Goal: Contribute content

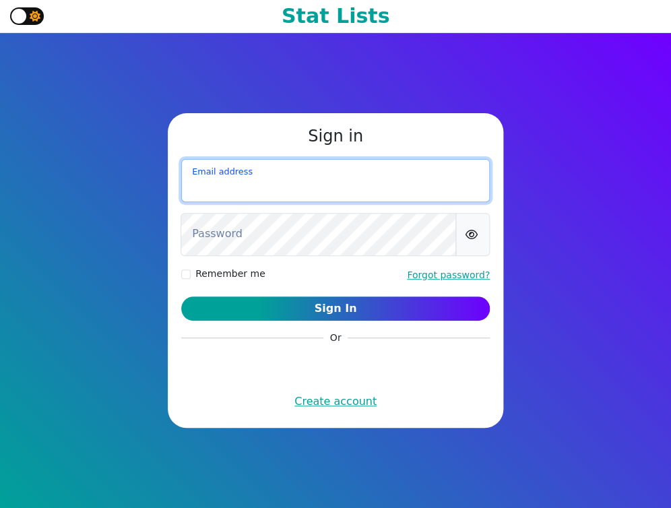
click at [352, 172] on input "email" at bounding box center [335, 180] width 308 height 43
type input "murphygreg6@gmail.com"
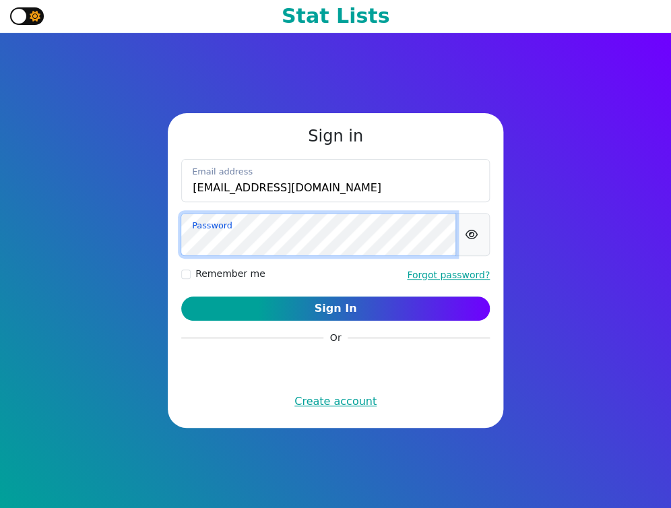
click at [181, 296] on button "Sign In" at bounding box center [335, 308] width 308 height 24
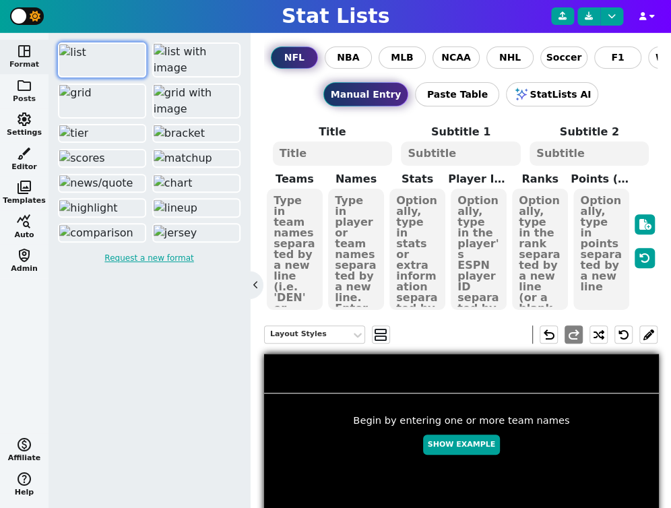
click at [32, 100] on button "folder Posts" at bounding box center [24, 91] width 48 height 34
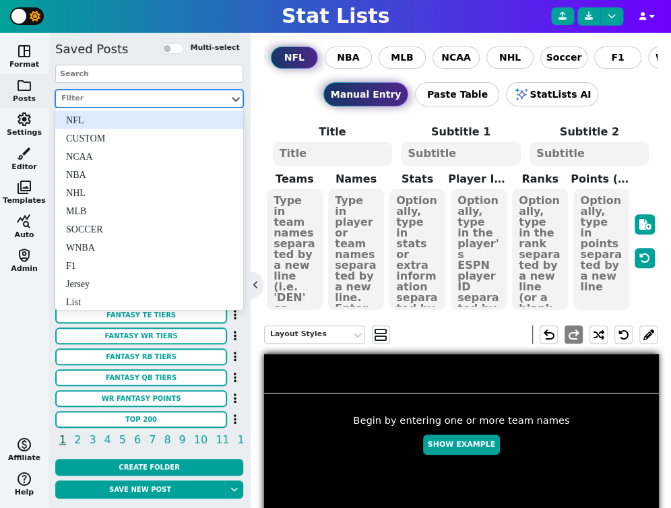
click at [137, 102] on div at bounding box center [142, 99] width 165 height 14
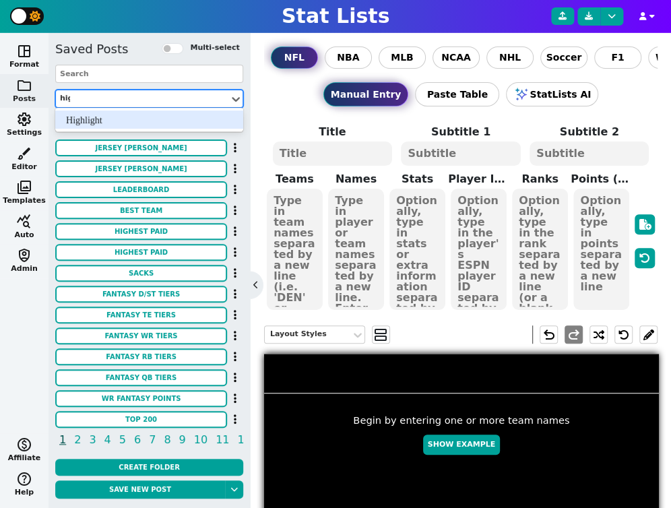
type input "high"
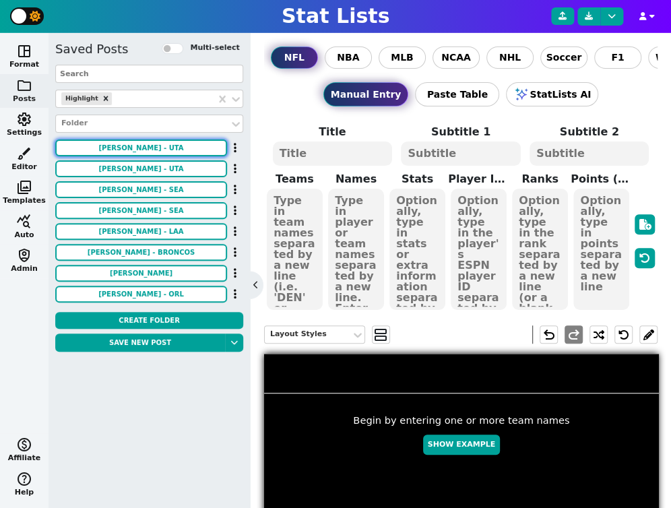
click at [168, 150] on button "Lauri Markannen - uta" at bounding box center [141, 147] width 172 height 17
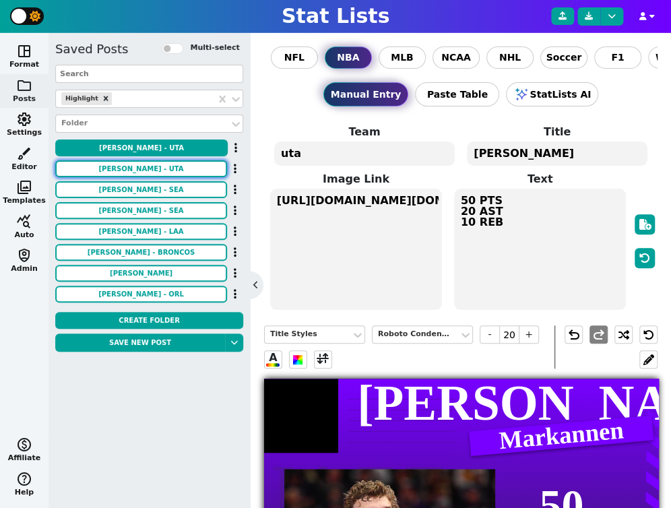
click at [170, 170] on button "Lauri Markannen - uta" at bounding box center [141, 168] width 172 height 17
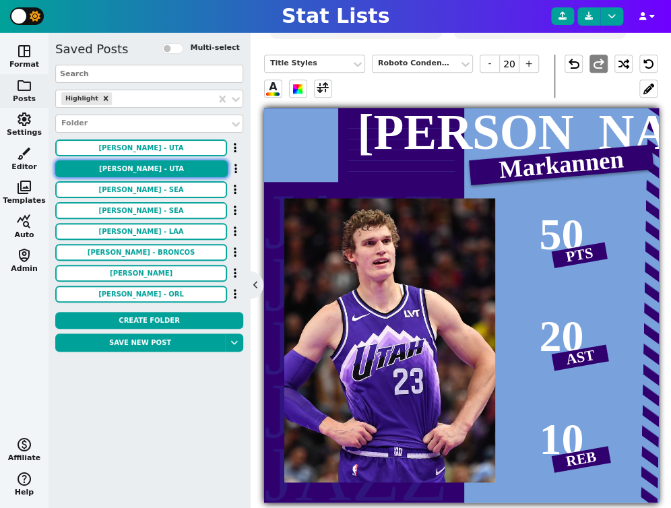
scroll to position [289, 0]
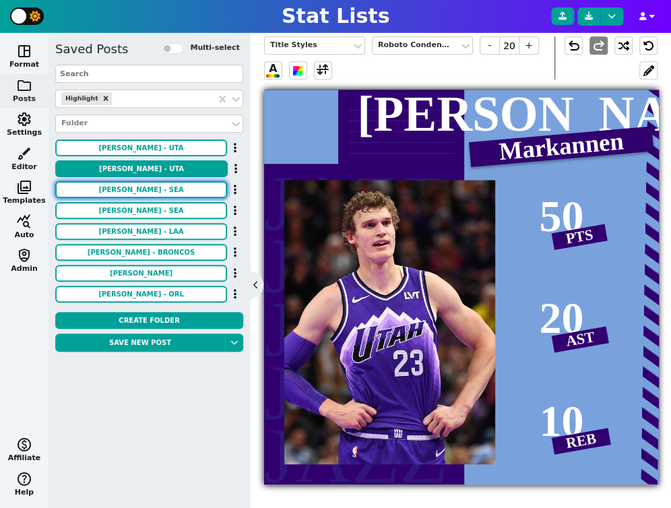
click at [135, 189] on button "LUIS CASTILLO - sea" at bounding box center [141, 189] width 172 height 17
type textarea "sea"
type textarea "LUIS CASTILLO"
type textarea "https://s7d2.scene7.com/is/image/TWCNews/Rockies_Mariners_Baseball_68003"
type textarea "8 IP 0 ER 10 K"
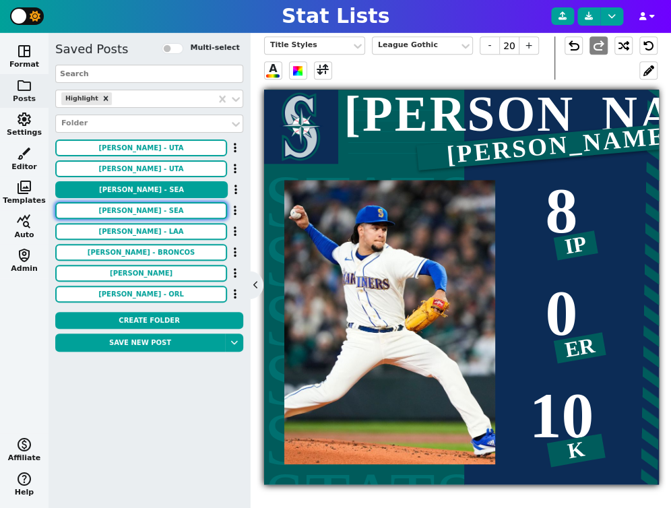
click at [143, 205] on button "Luis Castillo - sea" at bounding box center [141, 210] width 172 height 17
type textarea "Luis Castillo"
type textarea "https://cloudfront-us-east-2.images.arcpublishing.com/reuters/PWAEJEAOMBJWRFGGI…"
type textarea "7 IP 2 H 0 R 3 BB 6 K"
type input "23"
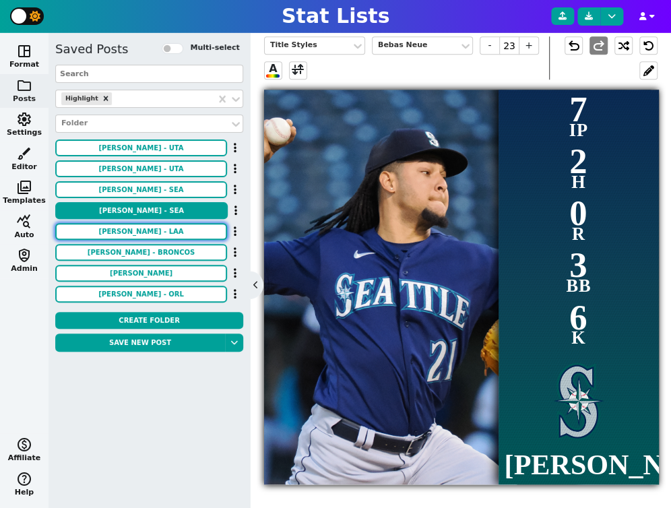
click at [152, 231] on button "reid detmers - laa" at bounding box center [141, 231] width 172 height 17
type textarea "laa"
type textarea "reid detmers"
type textarea "https://firebasestorage.googleapis.com/v0/b/statlist-images.appspot.com/o/image…"
type textarea "4/12/24 6.1 IP 3 H 0 R 2 BB 7 K"
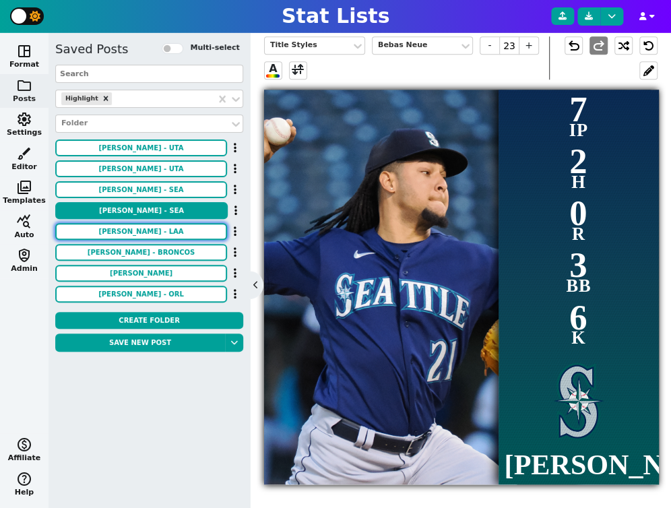
type input "18"
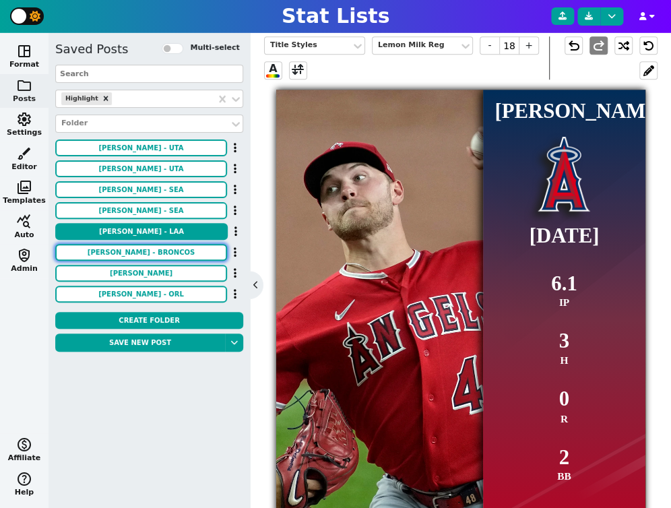
click at [161, 257] on button "peyton manning - broncos" at bounding box center [141, 252] width 172 height 17
type textarea "broncos"
type textarea "peyton manning"
type textarea "https://cdn.britannica.com/32/179232-050-7205F9A1/Peyton-Manning-2013.jpg"
type textarea "5 td 45/53 1 int"
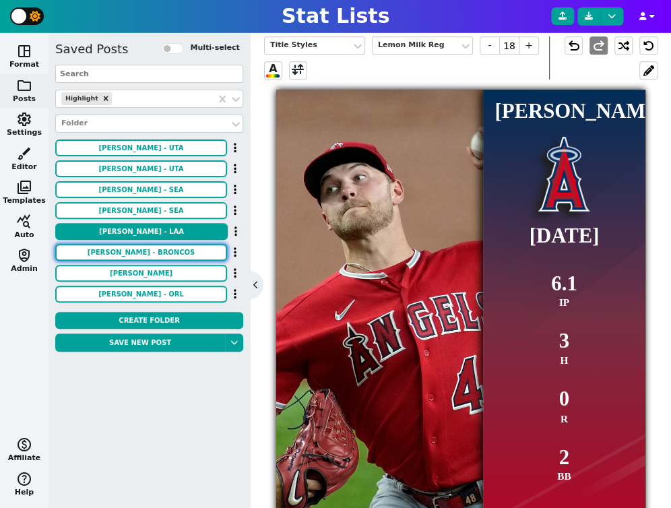
type input "32"
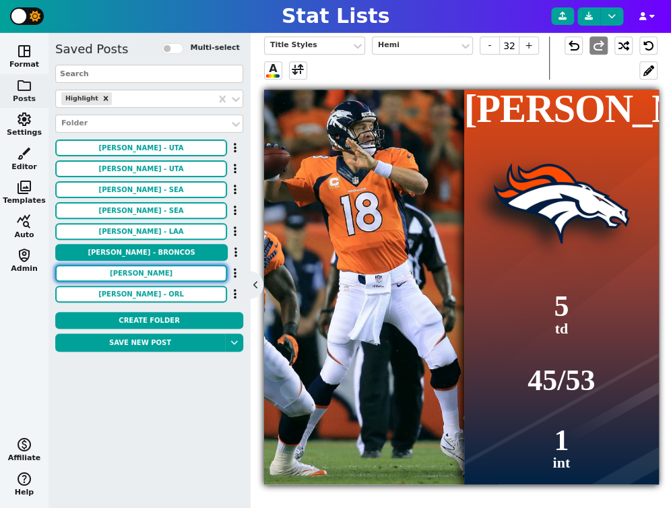
click at [161, 275] on button "Jimmy - MIA" at bounding box center [141, 273] width 172 height 17
type textarea "MIA"
type textarea "Jimmy"
type textarea "https://firebasestorage.googleapis.com/v0/b/statlist-images.appspot.com/o/image…"
type textarea "50 PTS 20 AST 10 REB"
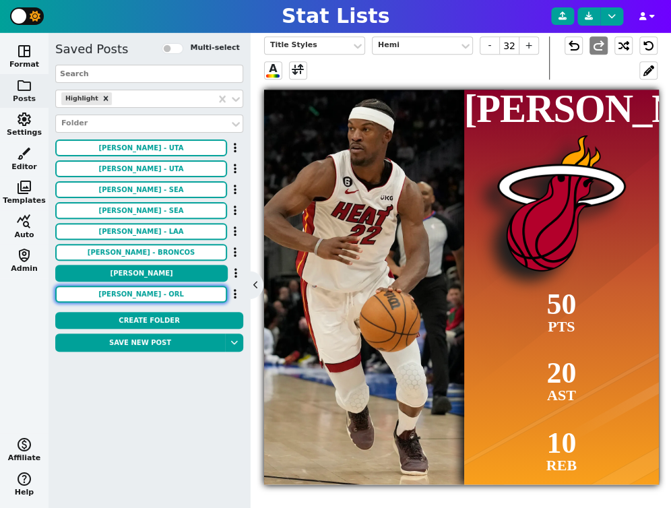
click at [163, 294] on button "Paulo Banchero - ORL" at bounding box center [141, 294] width 172 height 17
type textarea "ORL"
type textarea "Paulo Banchero"
type textarea "https://www.nydailynews.com/wp-content/uploads/migration/2023/04/26/D7MVWGTGXZA…"
type textarea "27 Pts 9 REB 5 AST 61 FG%"
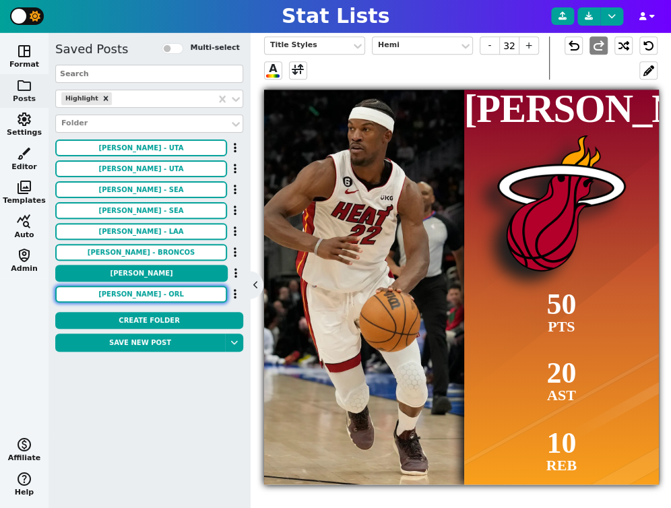
type input "27"
